Goal: Information Seeking & Learning: Learn about a topic

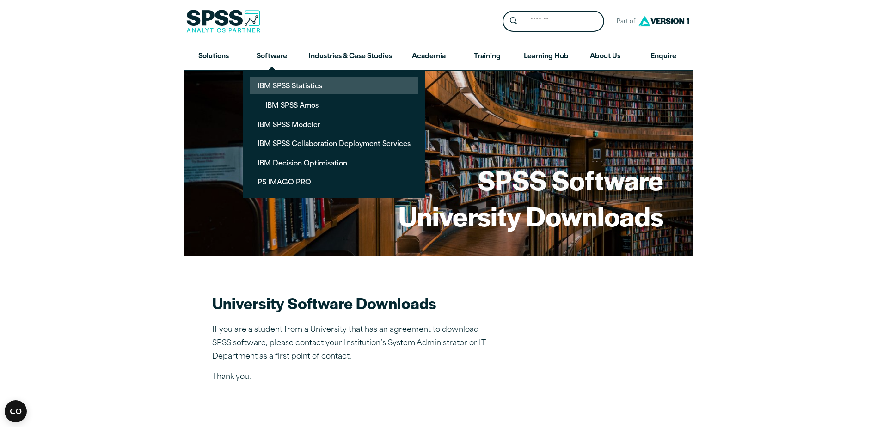
click at [275, 79] on link "IBM SPSS Statistics" at bounding box center [334, 85] width 168 height 17
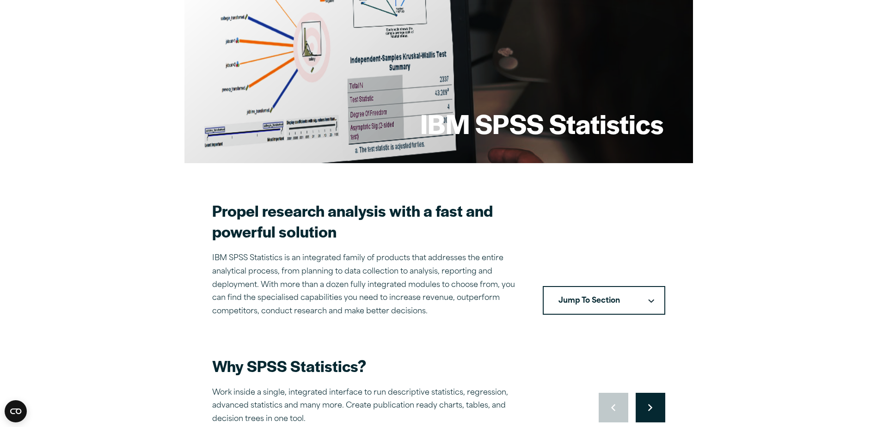
scroll to position [231, 0]
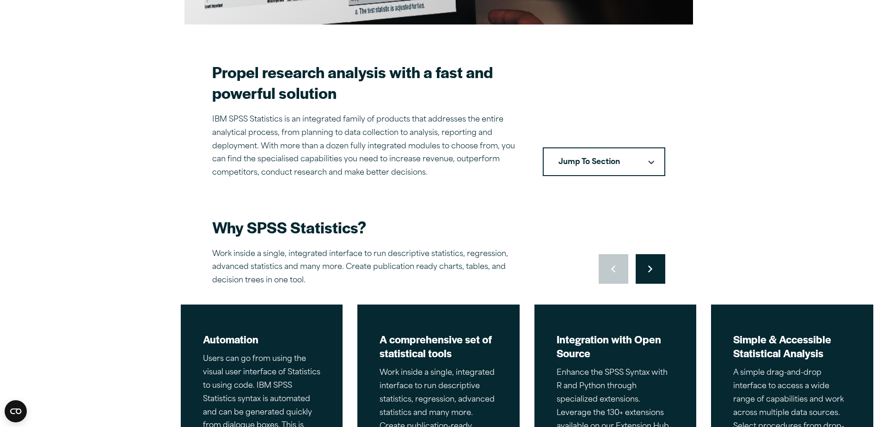
click at [568, 163] on button "Jump To Section" at bounding box center [604, 161] width 122 height 29
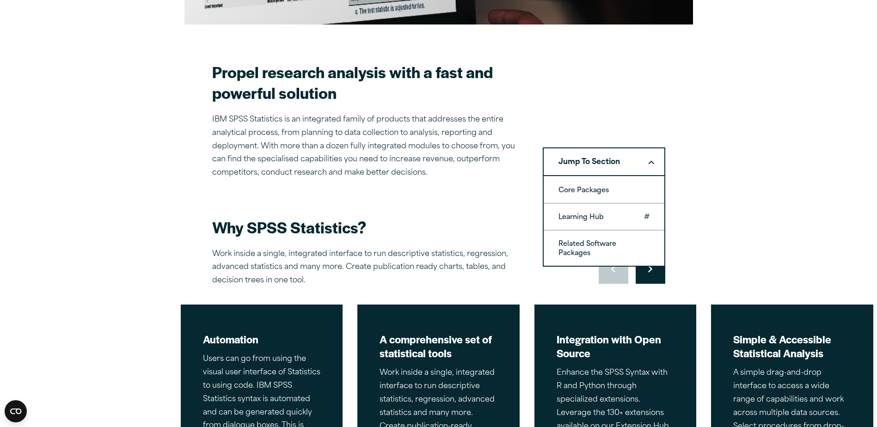
click at [574, 225] on link "Learning Hub" at bounding box center [604, 217] width 121 height 26
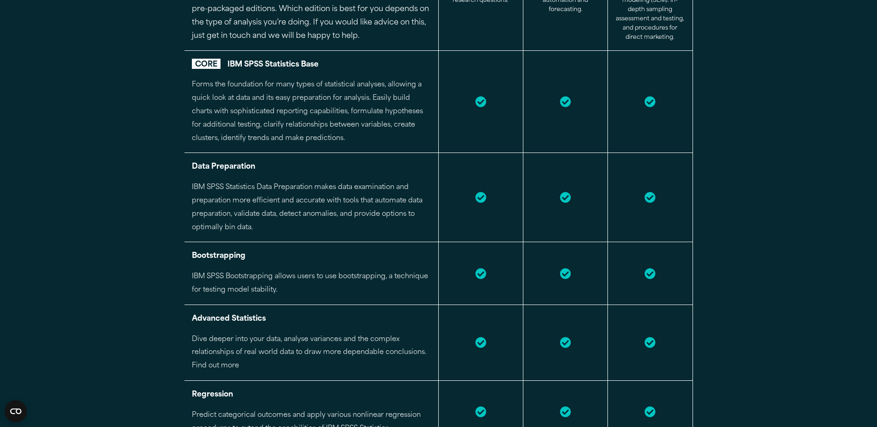
scroll to position [1051, 0]
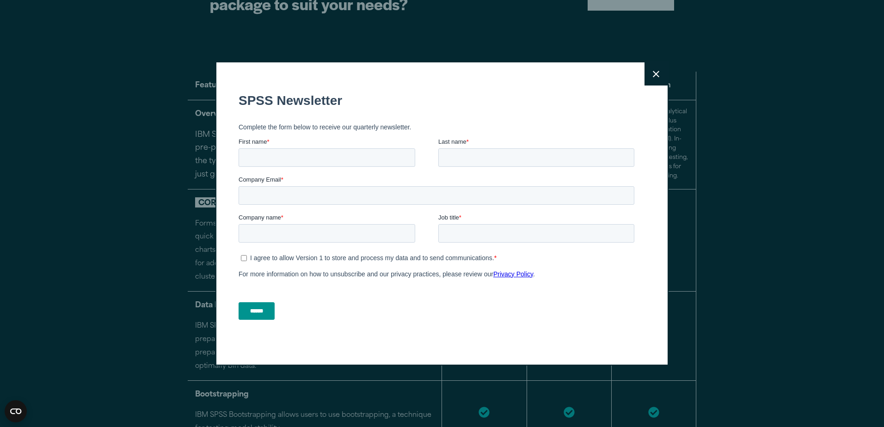
click at [651, 70] on button "Close" at bounding box center [655, 73] width 23 height 23
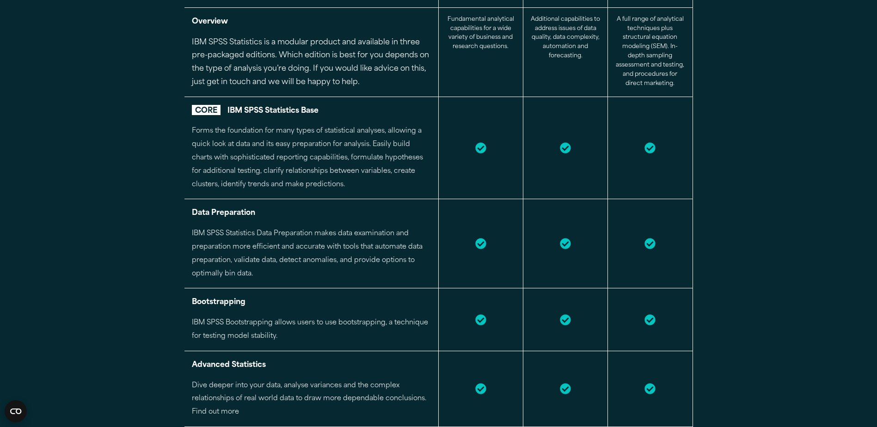
scroll to position [912, 0]
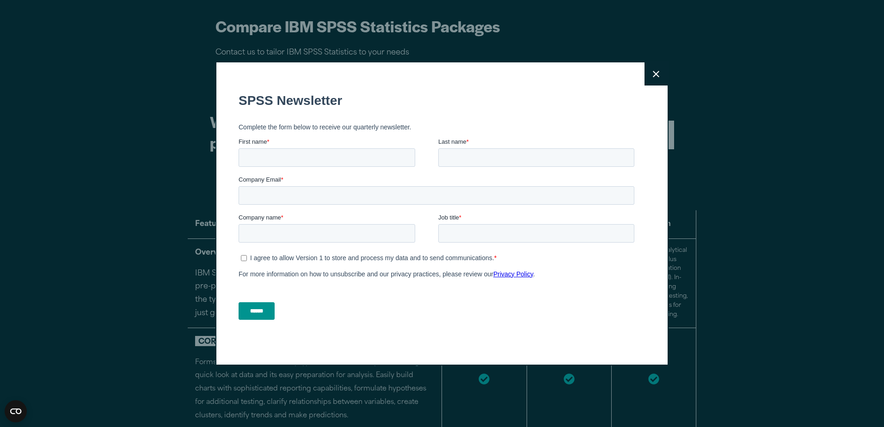
click at [677, 83] on div "Close" at bounding box center [442, 213] width 884 height 427
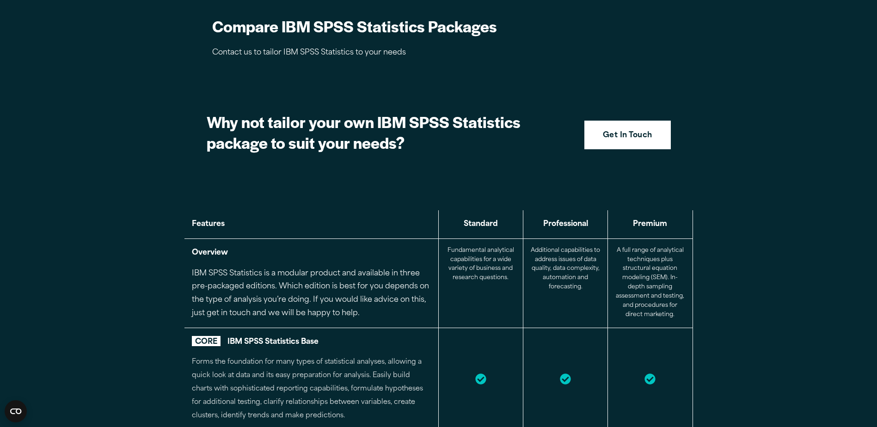
click at [619, 66] on div "Close" at bounding box center [438, 213] width 877 height 427
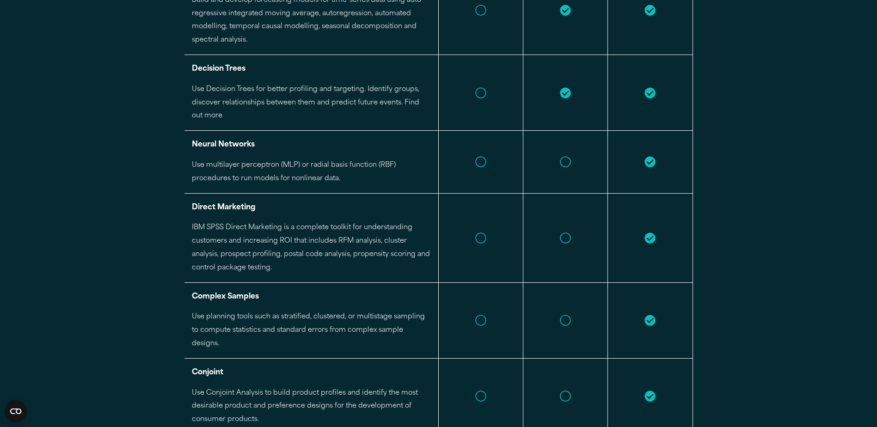
scroll to position [2218, 0]
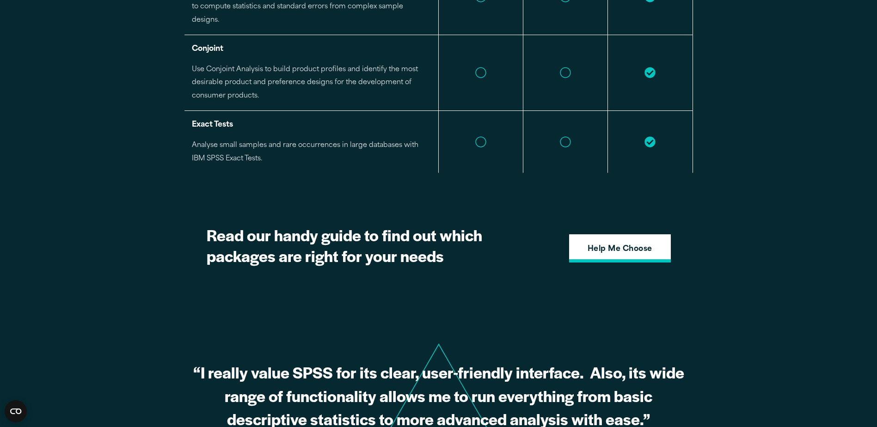
click at [604, 244] on strong "Help Me Choose" at bounding box center [619, 250] width 65 height 12
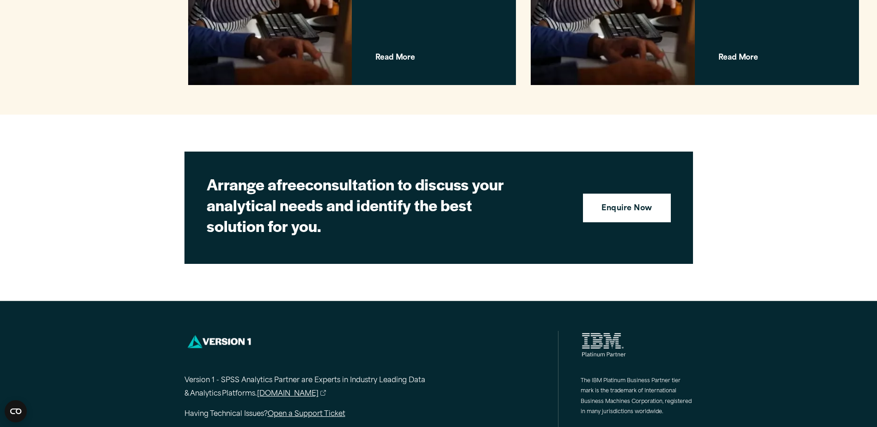
scroll to position [2283, 0]
